Goal: Task Accomplishment & Management: Use online tool/utility

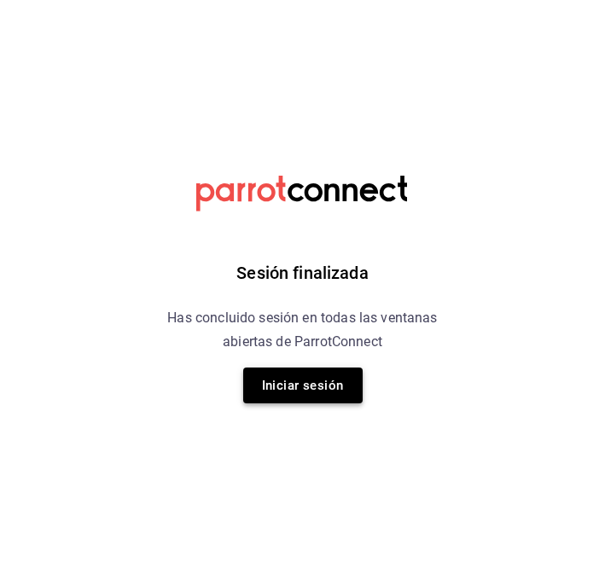
click at [266, 389] on button "Iniciar sesión" at bounding box center [302, 386] width 119 height 36
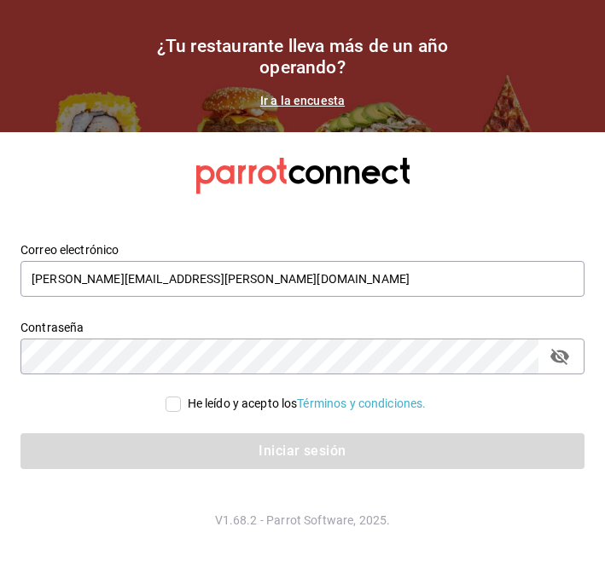
click at [188, 407] on div "He leído y acepto los Términos y condiciones." at bounding box center [307, 404] width 239 height 18
click at [181, 407] on input "He leído y acepto los Términos y condiciones." at bounding box center [173, 404] width 15 height 15
checkbox input "true"
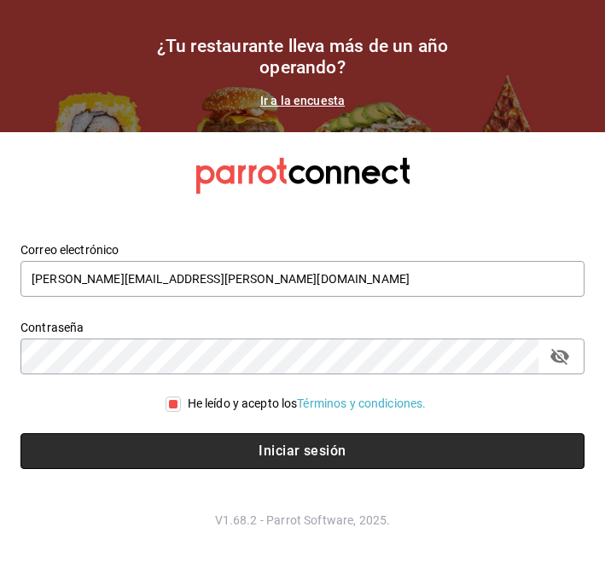
click at [141, 456] on button "Iniciar sesión" at bounding box center [302, 451] width 564 height 36
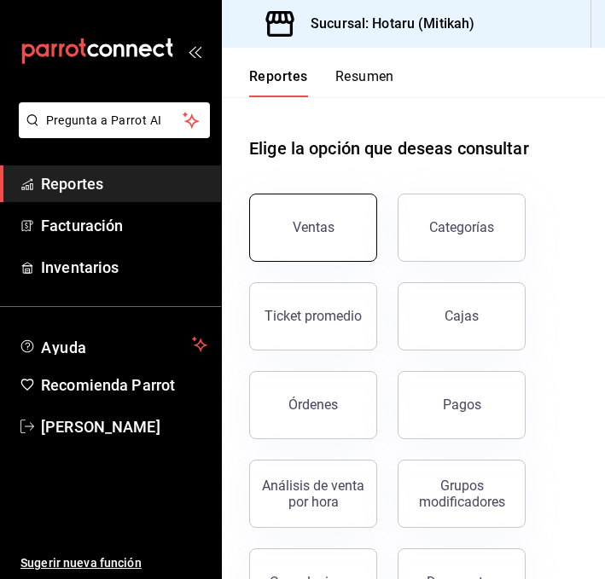
click at [279, 224] on button "Ventas" at bounding box center [313, 228] width 128 height 68
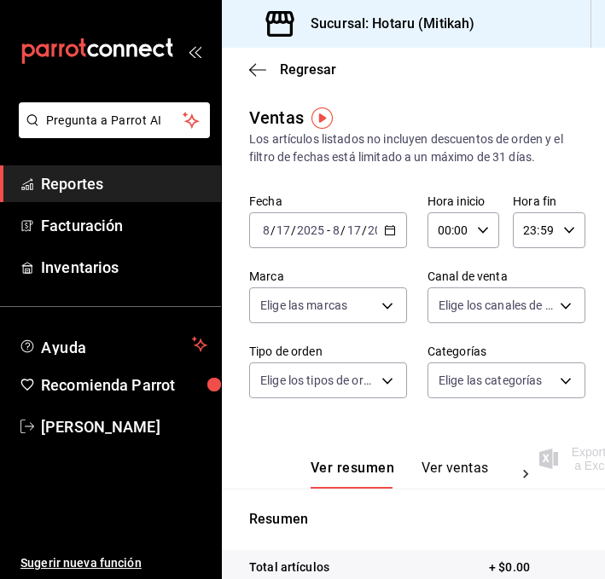
click at [390, 226] on \(Stroke\) "button" at bounding box center [390, 230] width 10 height 9
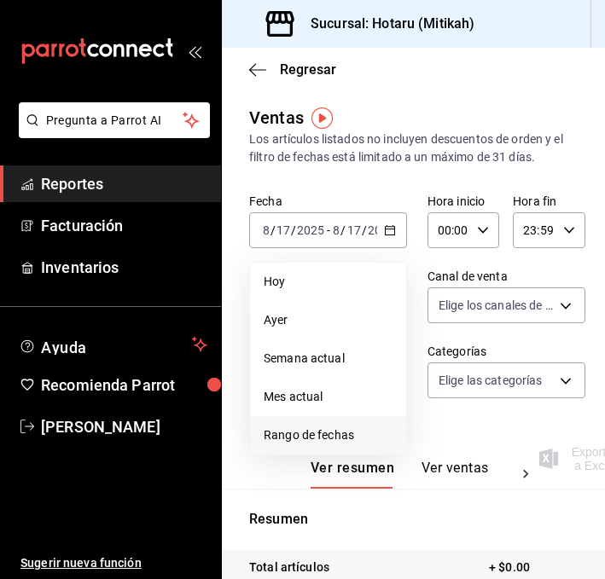
click at [298, 433] on span "Rango de fechas" at bounding box center [328, 436] width 129 height 18
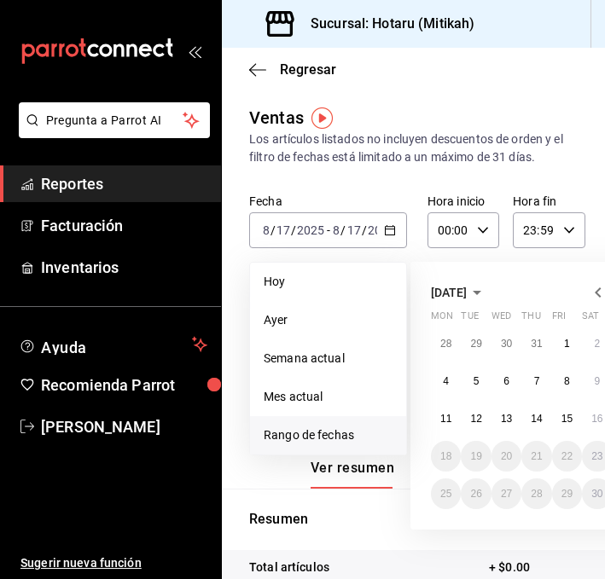
scroll to position [0, 5]
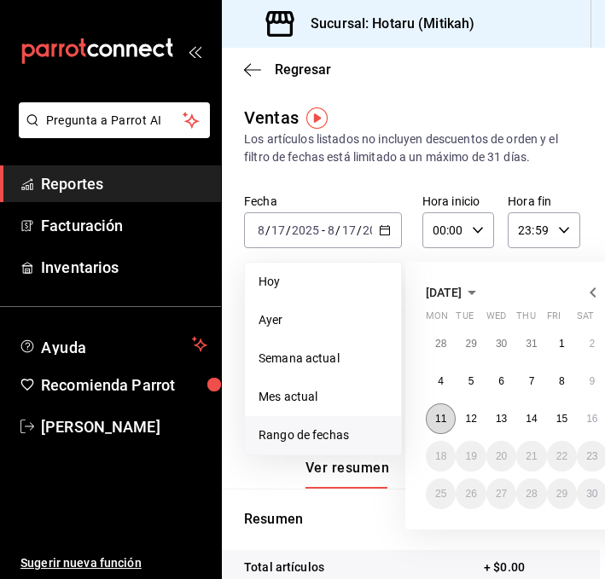
click at [438, 421] on abbr "11" at bounding box center [440, 419] width 11 height 12
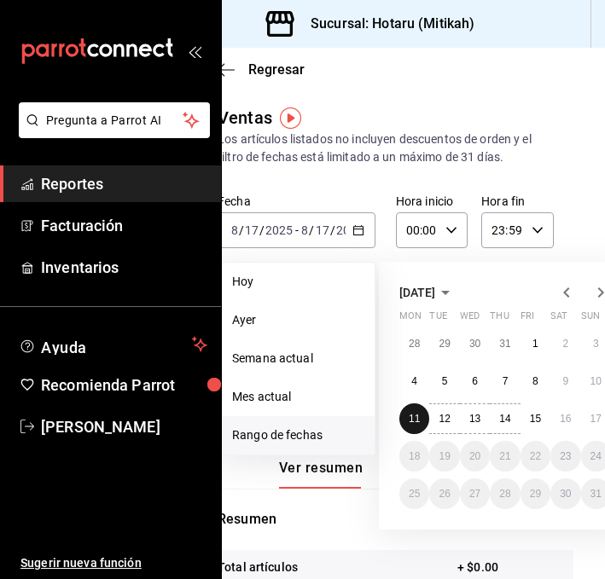
scroll to position [0, 47]
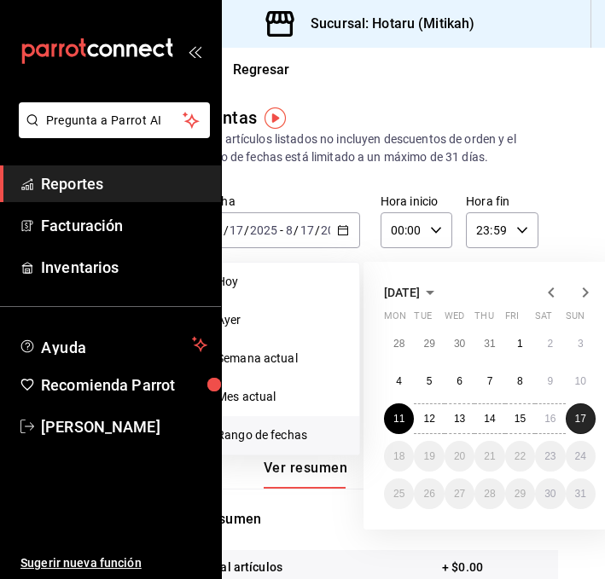
click at [582, 423] on abbr "17" at bounding box center [580, 419] width 11 height 12
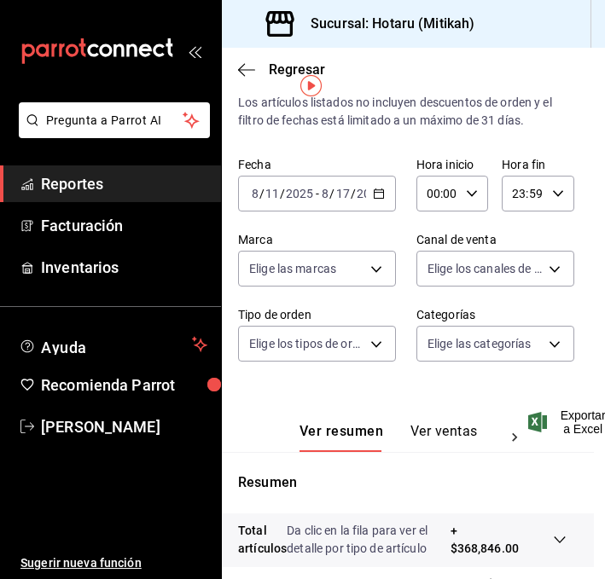
scroll to position [0, 11]
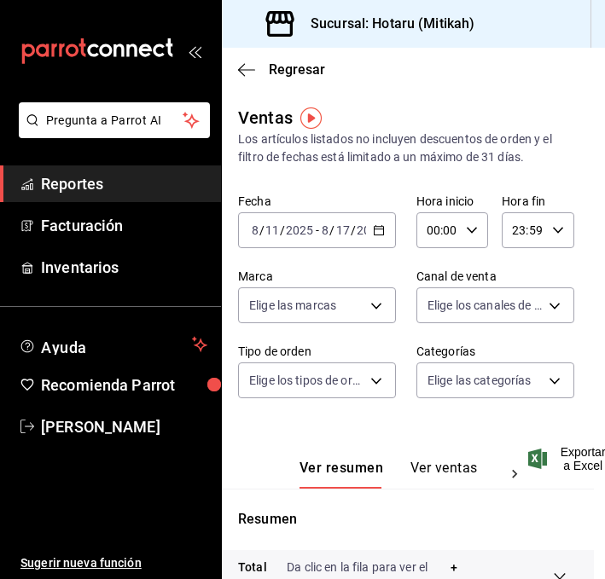
click at [376, 221] on div "[DATE] [DATE] - [DATE] [DATE]" at bounding box center [317, 230] width 158 height 36
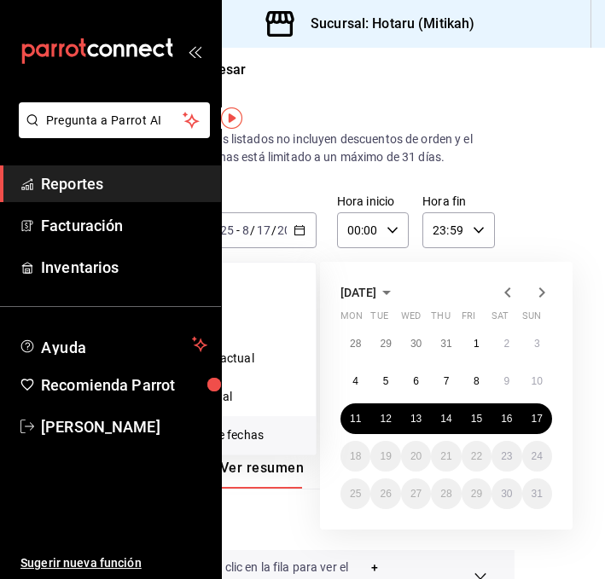
scroll to position [0, 104]
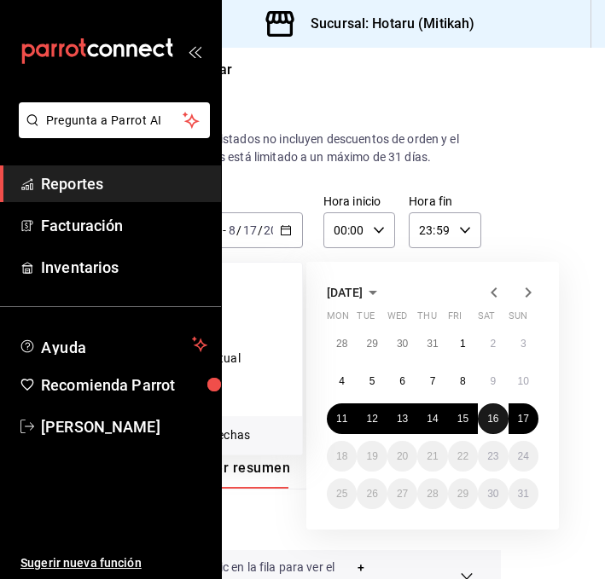
click at [494, 419] on abbr "16" at bounding box center [492, 419] width 11 height 12
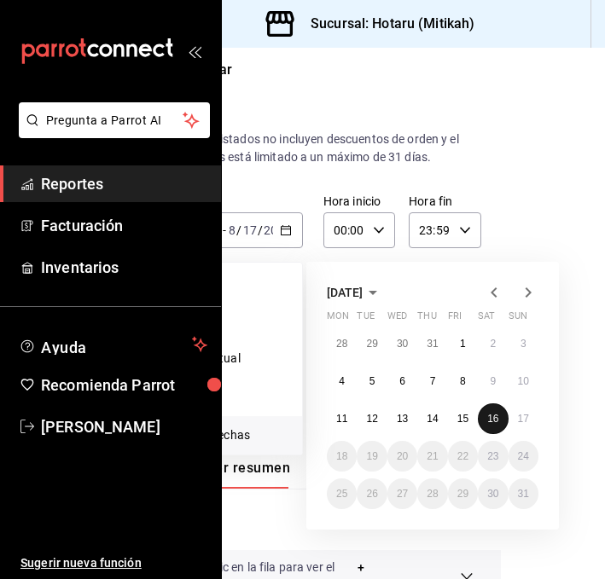
click at [494, 419] on abbr "16" at bounding box center [492, 419] width 11 height 12
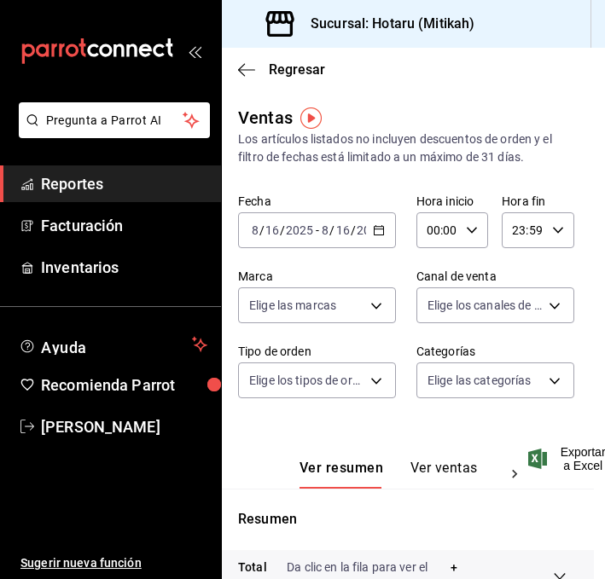
click at [428, 468] on button "Ver ventas" at bounding box center [443, 474] width 67 height 29
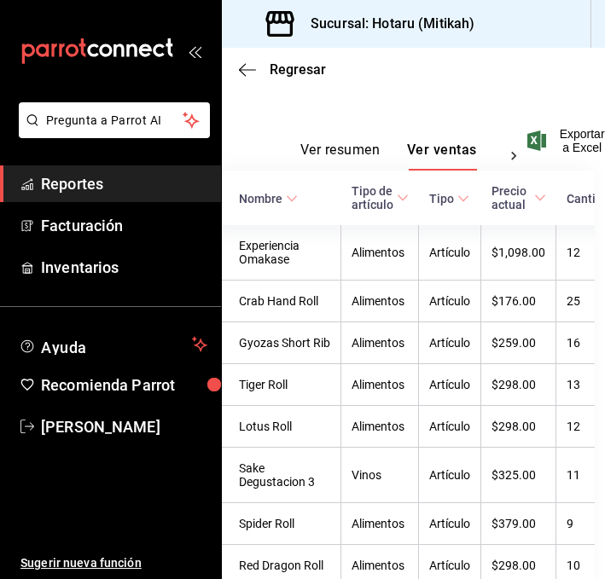
click at [282, 199] on span "Nombre" at bounding box center [268, 199] width 59 height 14
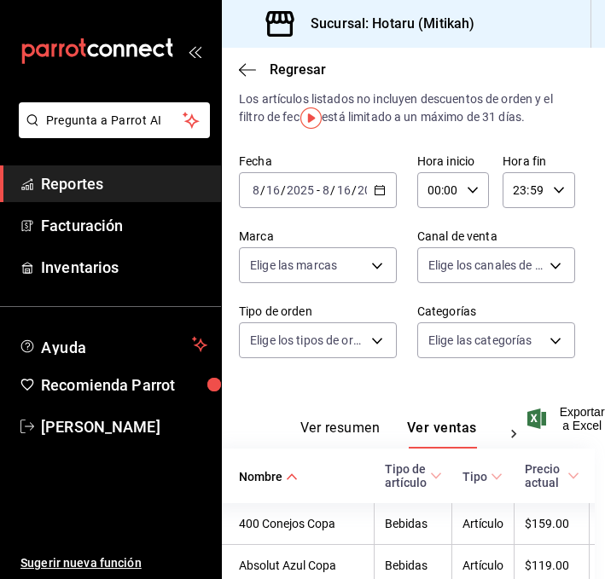
scroll to position [0, 11]
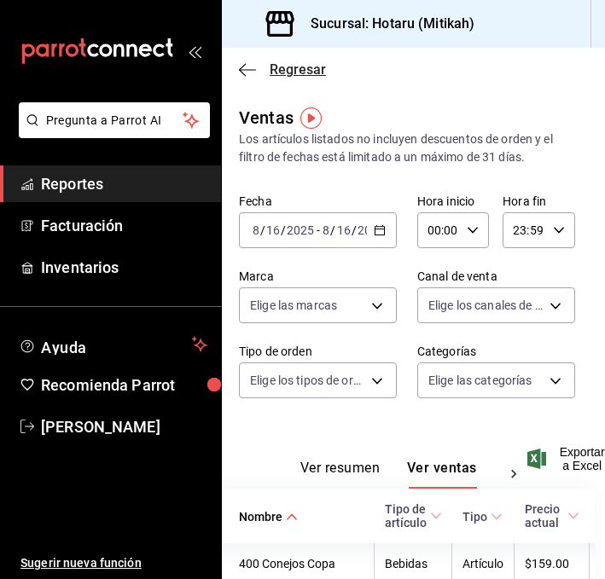
click at [253, 70] on icon "button" at bounding box center [247, 69] width 17 height 15
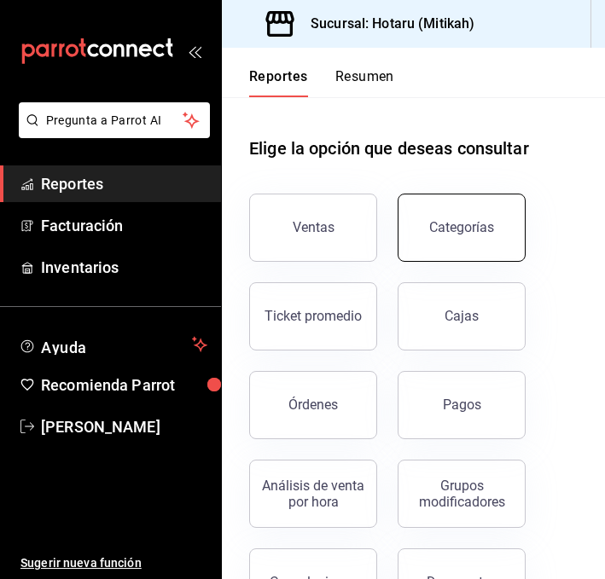
click at [417, 221] on button "Categorías" at bounding box center [462, 228] width 128 height 68
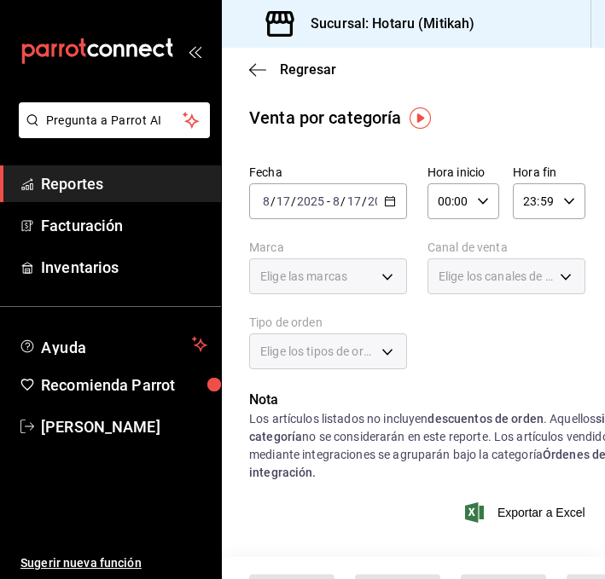
click at [397, 204] on div "[DATE] [DATE] - [DATE] [DATE]" at bounding box center [328, 201] width 158 height 36
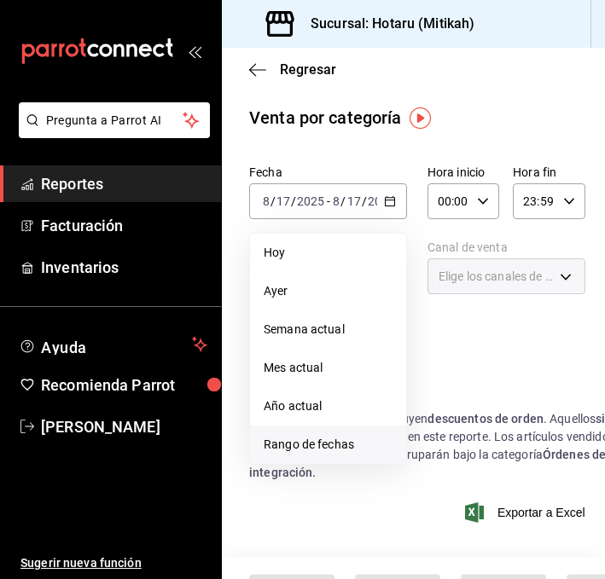
click at [334, 441] on span "Rango de fechas" at bounding box center [328, 445] width 129 height 18
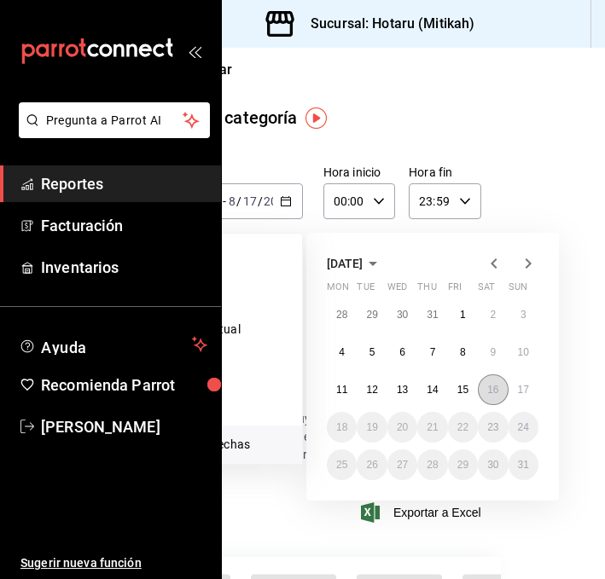
click at [506, 391] on button "16" at bounding box center [493, 390] width 30 height 31
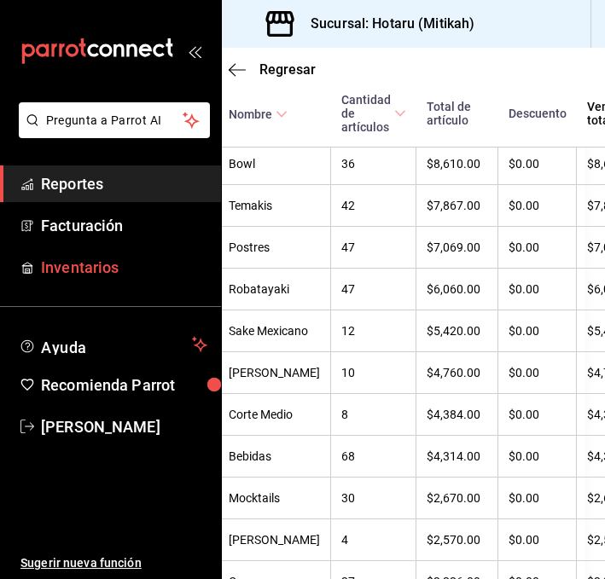
scroll to position [723, 20]
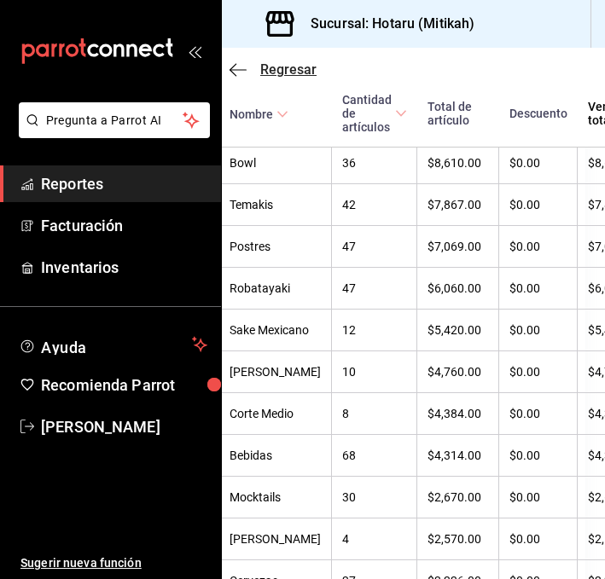
click at [234, 67] on icon "button" at bounding box center [237, 69] width 17 height 15
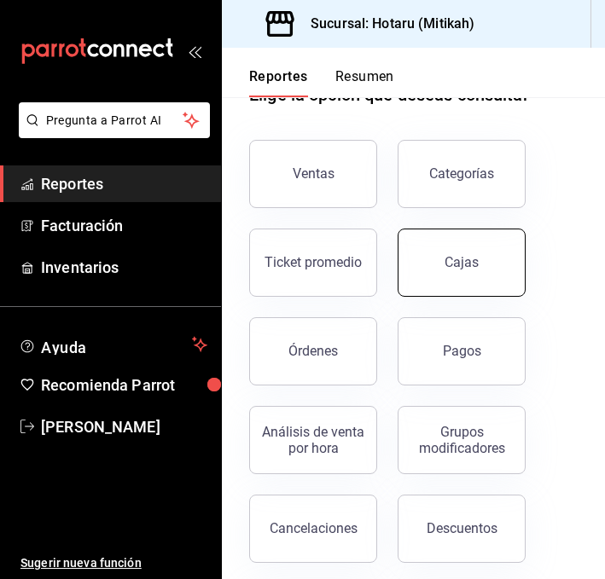
scroll to position [63, 0]
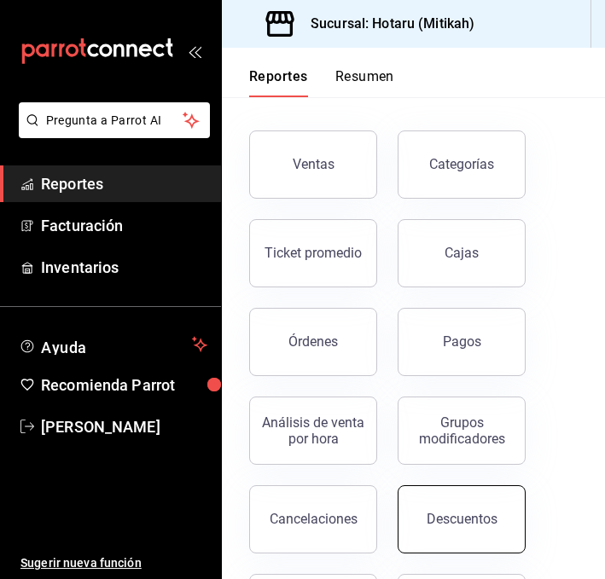
click at [425, 501] on button "Descuentos" at bounding box center [462, 519] width 128 height 68
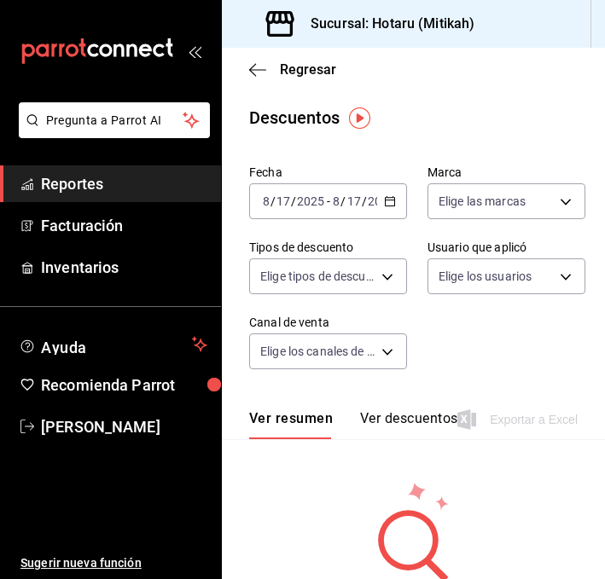
click at [389, 204] on icon "button" at bounding box center [390, 201] width 12 height 12
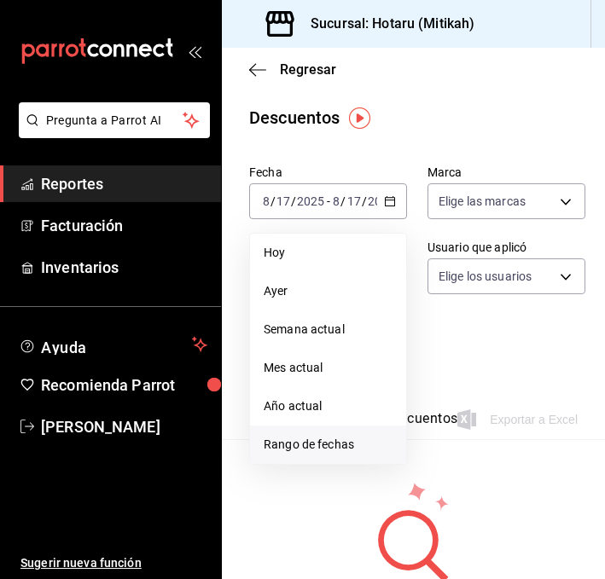
click at [327, 444] on span "Rango de fechas" at bounding box center [328, 445] width 129 height 18
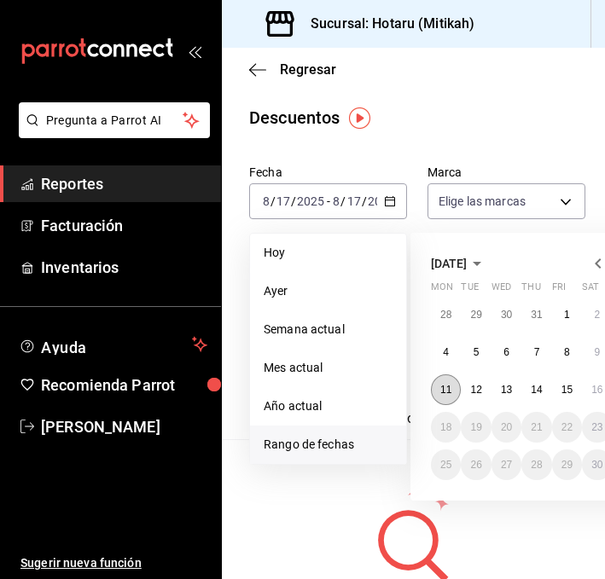
click at [447, 387] on abbr "11" at bounding box center [445, 390] width 11 height 12
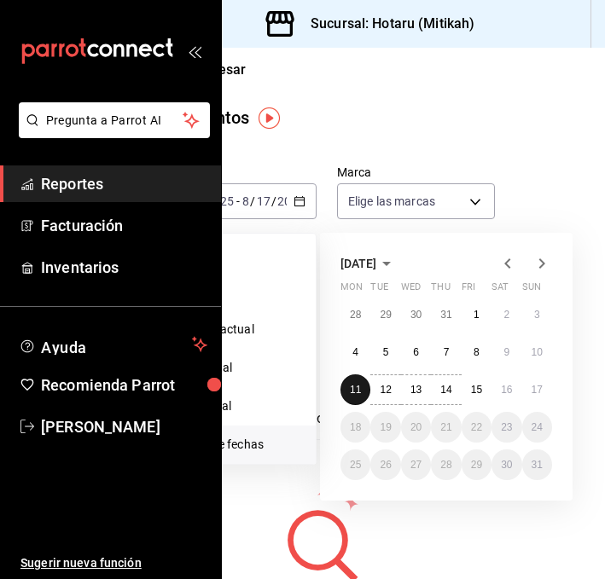
scroll to position [0, 104]
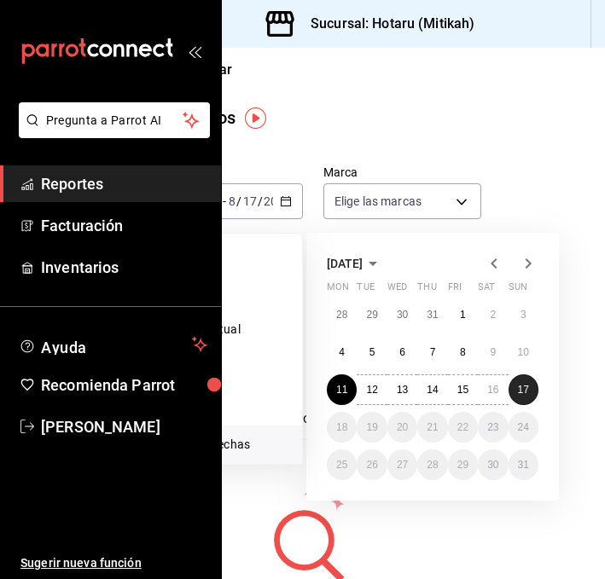
click at [518, 386] on abbr "17" at bounding box center [523, 390] width 11 height 12
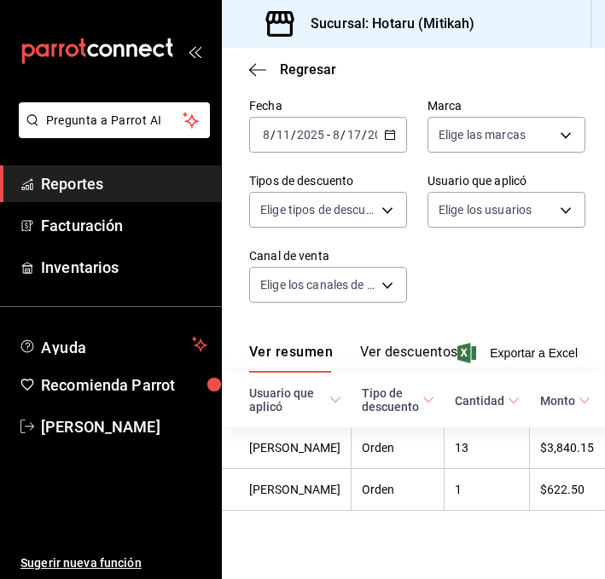
scroll to position [110, 0]
click at [504, 343] on span "Exportar a Excel" at bounding box center [519, 353] width 117 height 20
